Goal: Navigation & Orientation: Find specific page/section

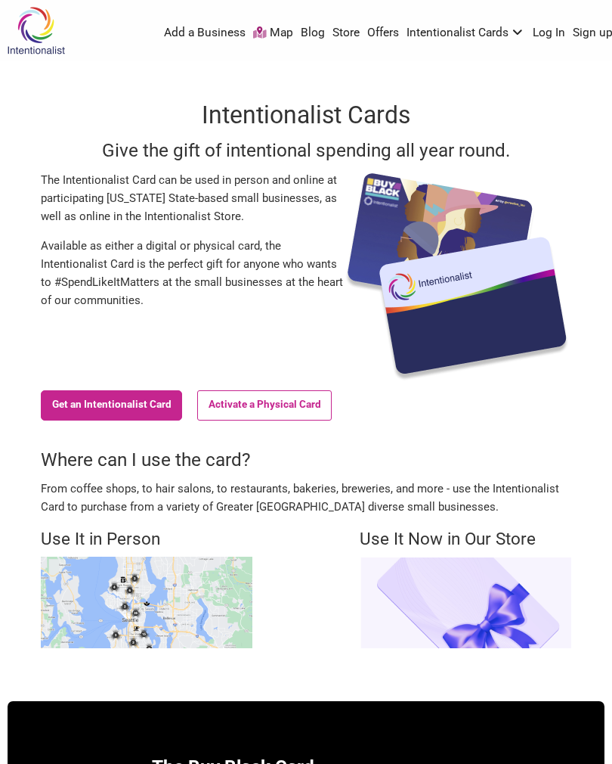
click at [338, 39] on link "Store" at bounding box center [346, 33] width 27 height 17
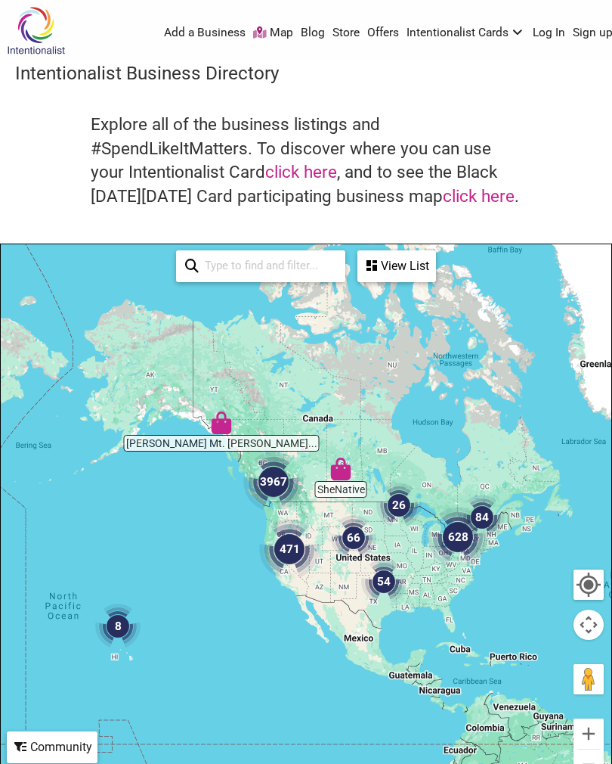
click at [307, 454] on img "3967" at bounding box center [273, 481] width 73 height 73
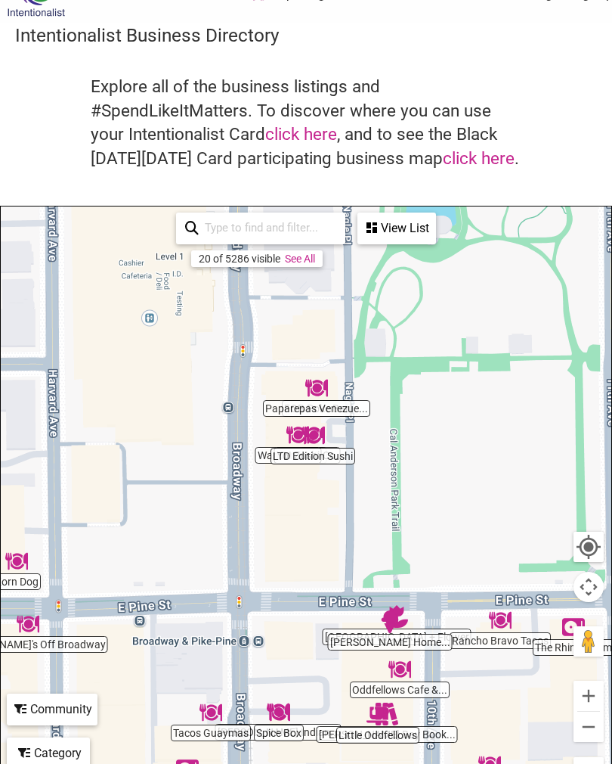
scroll to position [38, 0]
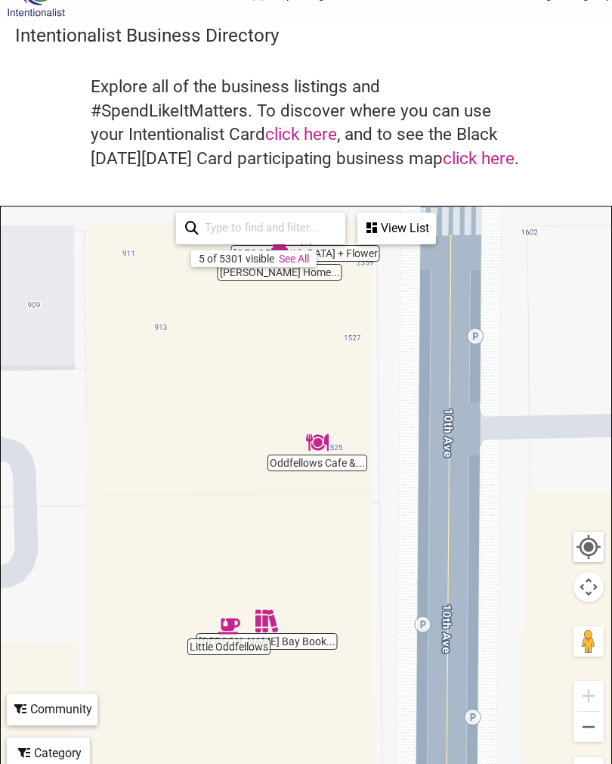
click at [299, 643] on div "To navigate, press the arrow keys." at bounding box center [306, 500] width 611 height 588
click at [295, 643] on div "To navigate, press the arrow keys." at bounding box center [306, 500] width 611 height 588
click at [296, 637] on div "To navigate, press the arrow keys." at bounding box center [306, 500] width 611 height 588
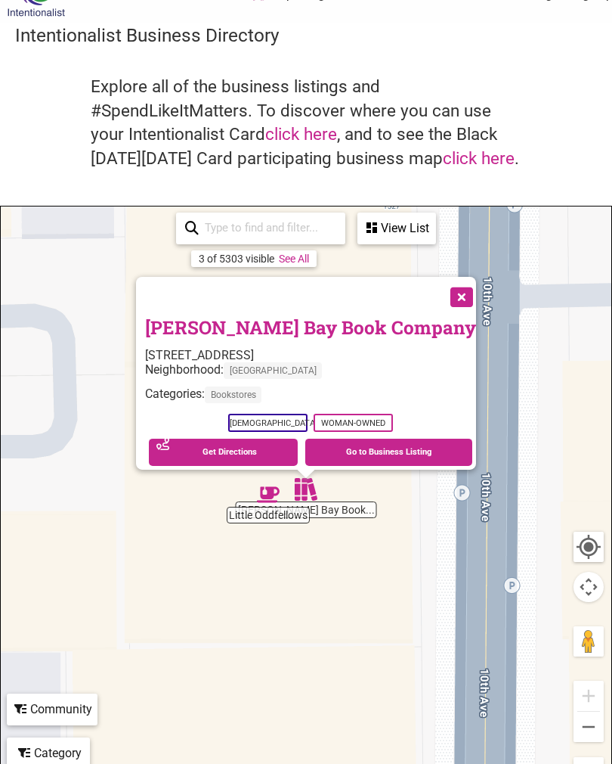
click at [374, 461] on link "Go to Business Listing" at bounding box center [388, 452] width 167 height 27
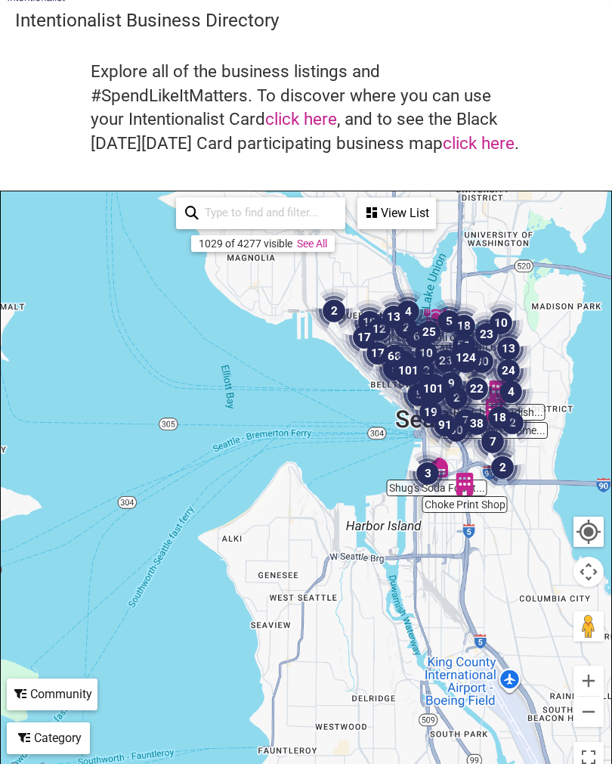
scroll to position [41, 0]
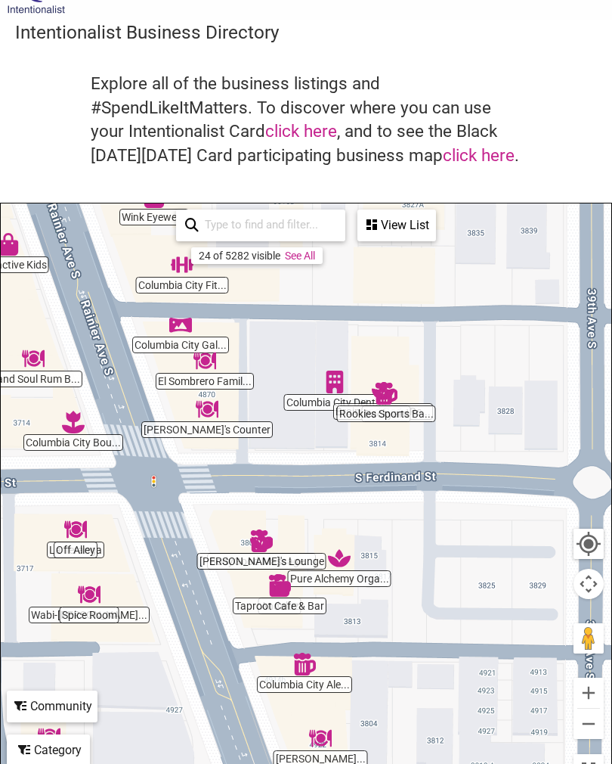
click at [209, 424] on img "Geraldine's Counter" at bounding box center [207, 409] width 35 height 35
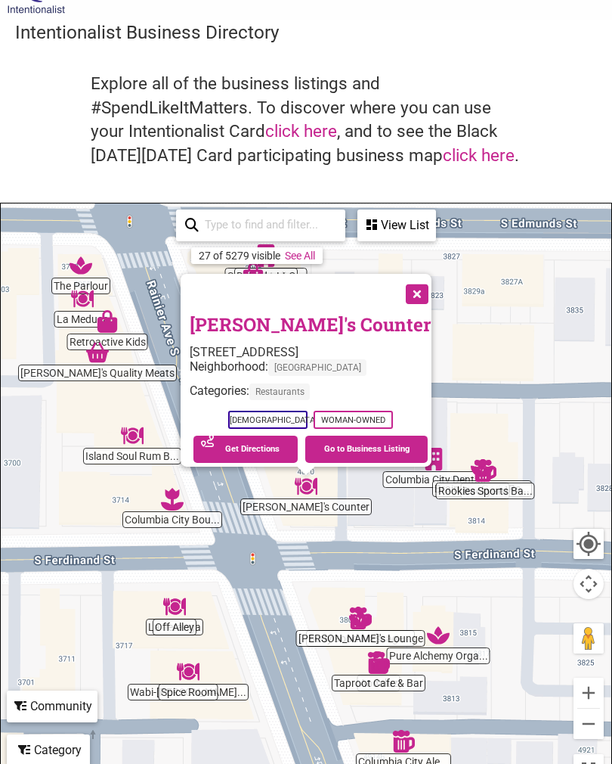
click at [388, 439] on link "Go to Business Listing" at bounding box center [366, 448] width 122 height 27
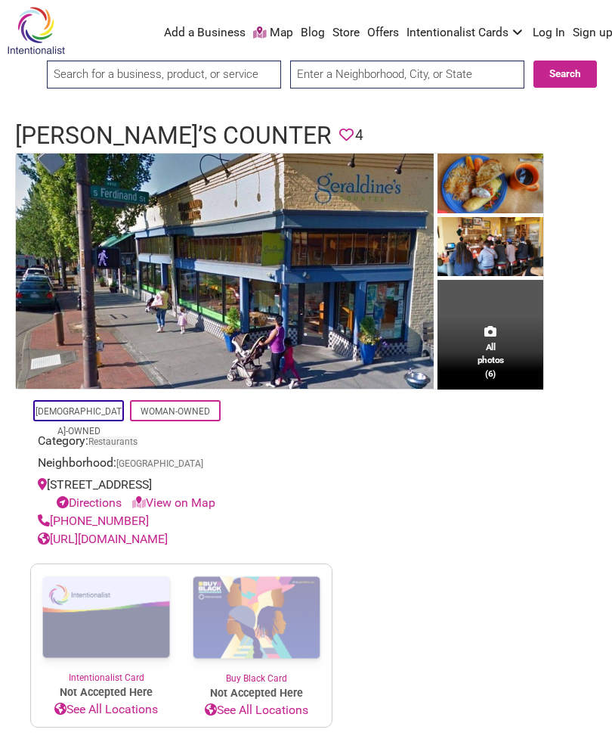
click at [486, 246] on img at bounding box center [491, 249] width 106 height 64
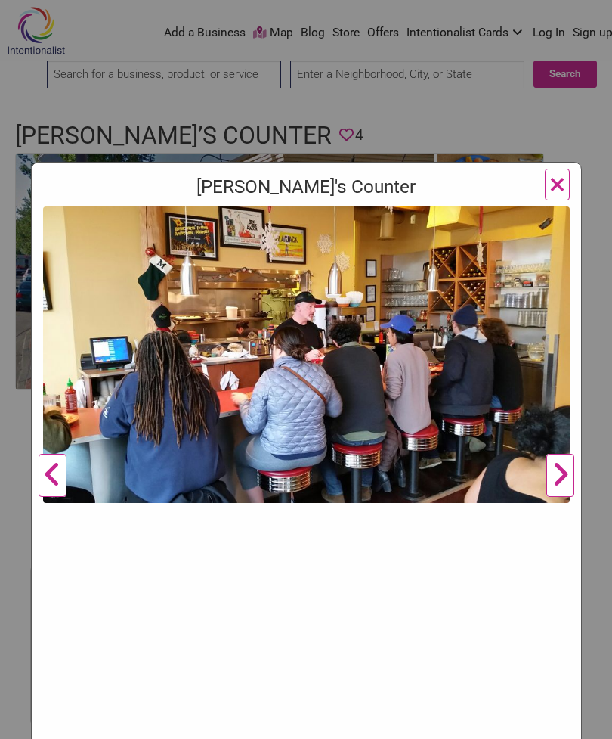
scroll to position [41, 0]
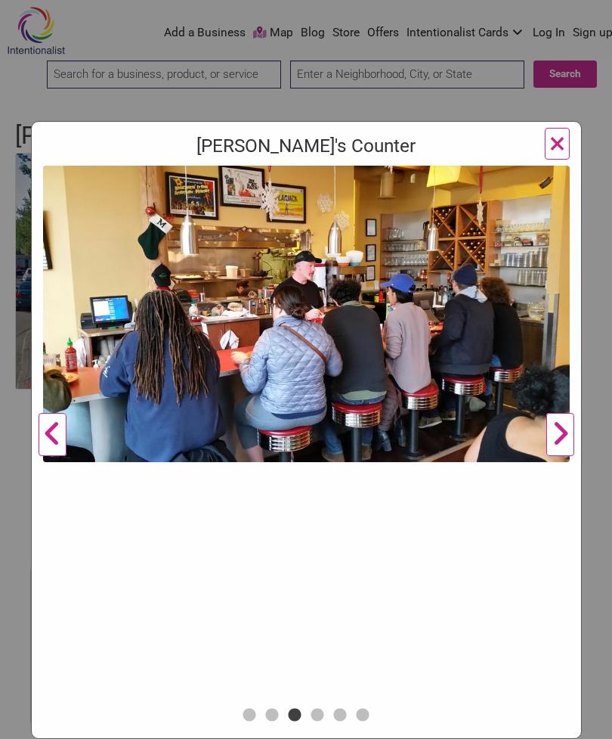
click at [546, 431] on button "Next" at bounding box center [561, 435] width 42 height 538
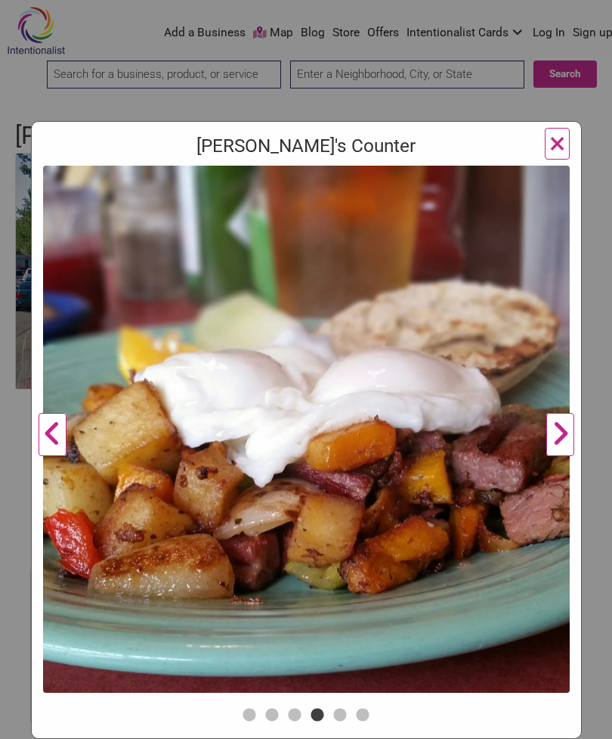
click at [547, 436] on button "Next" at bounding box center [561, 435] width 42 height 538
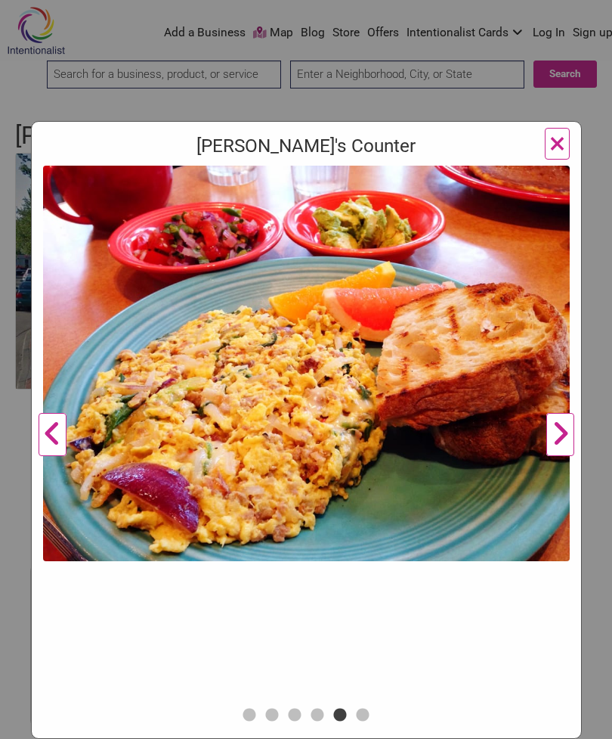
click at [548, 432] on button "Next" at bounding box center [561, 435] width 42 height 538
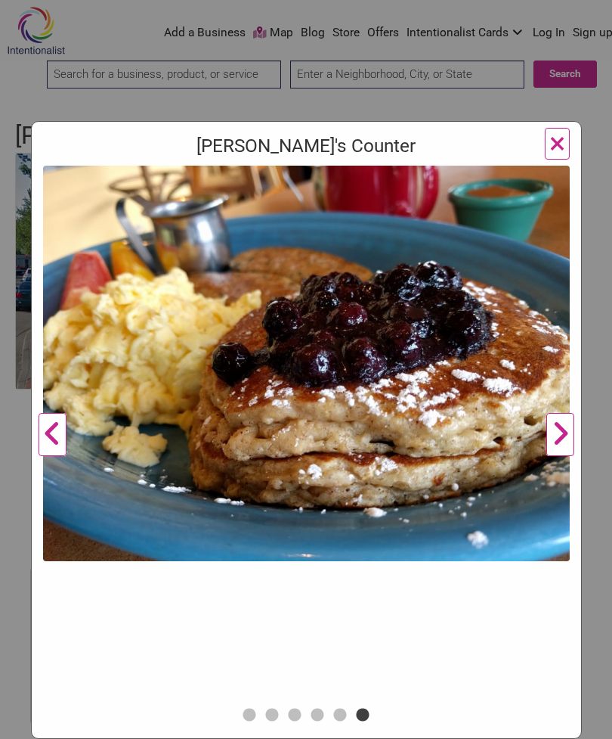
click at [549, 429] on button "Next" at bounding box center [561, 435] width 42 height 538
